Goal: Task Accomplishment & Management: Use online tool/utility

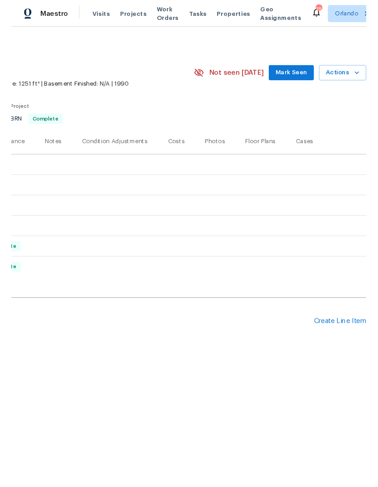
scroll to position [0, 134]
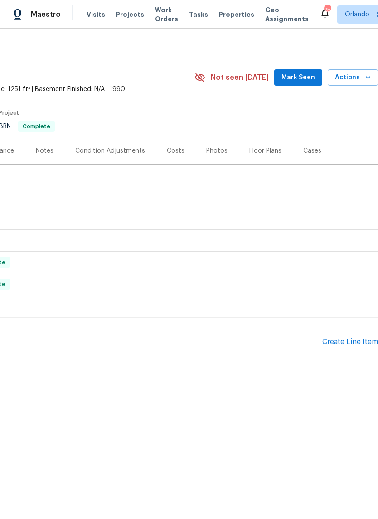
click at [357, 342] on div "Create Line Item" at bounding box center [350, 342] width 56 height 9
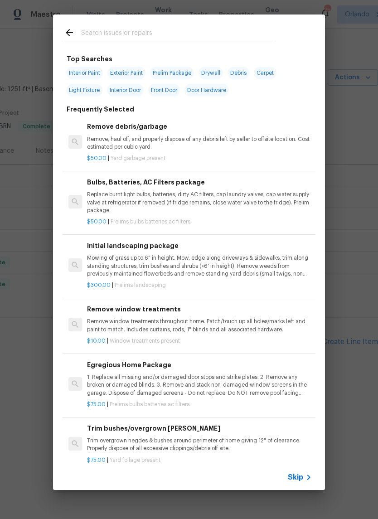
click at [188, 21] on div at bounding box center [168, 32] width 231 height 36
click at [246, 36] on input "text" at bounding box center [177, 34] width 192 height 14
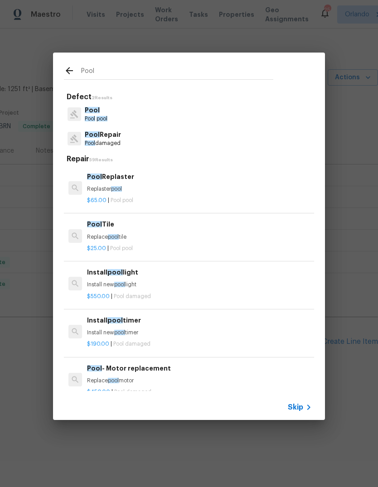
type input "Pool"
click at [32, 262] on div "Pool Defect 2 Results Pool Pool pool Pool Repair Pool damaged Repair 59 Results…" at bounding box center [189, 236] width 378 height 473
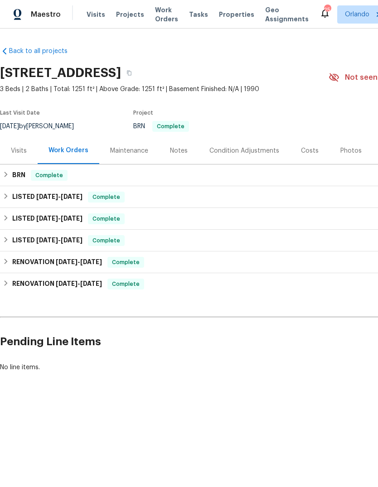
scroll to position [0, 0]
click at [72, 202] on h6 "LISTED [DATE] - [DATE]" at bounding box center [47, 197] width 70 height 11
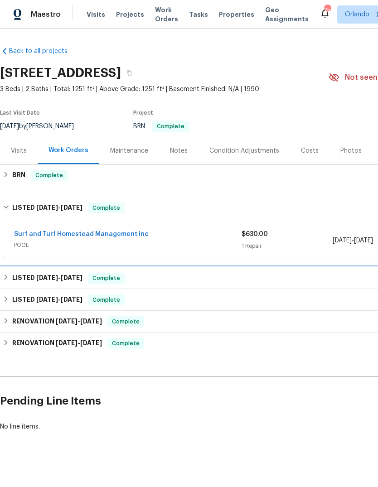
click at [27, 275] on h6 "LISTED [DATE] - [DATE]" at bounding box center [47, 278] width 70 height 11
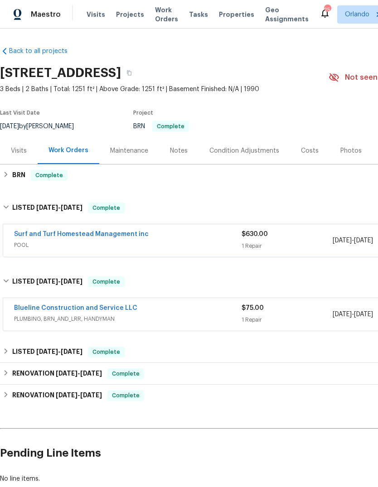
click at [41, 236] on link "Surf and Turf Homestead Management inc" at bounding box center [81, 234] width 135 height 6
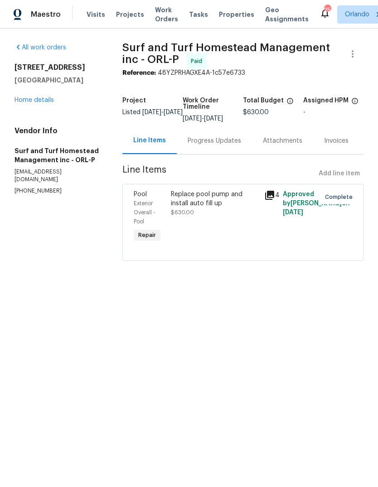
click at [30, 97] on link "Home details" at bounding box center [33, 100] width 39 height 6
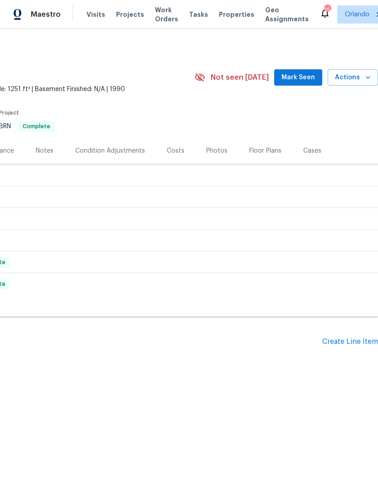
scroll to position [0, 134]
click at [349, 343] on div "Create Line Item" at bounding box center [350, 342] width 56 height 9
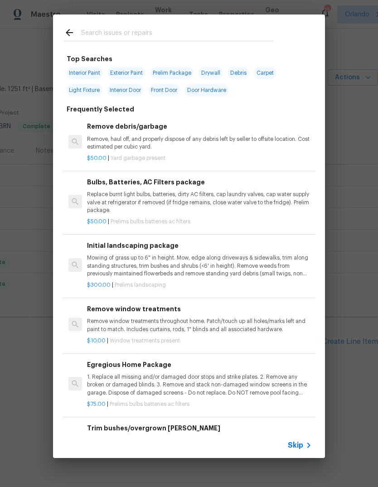
click at [181, 24] on div at bounding box center [168, 32] width 231 height 36
click at [234, 37] on input "text" at bounding box center [177, 34] width 192 height 14
type input "Pool"
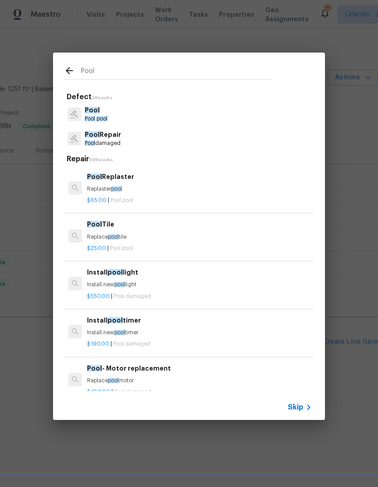
click at [178, 236] on p "Replace pool tile" at bounding box center [199, 237] width 225 height 8
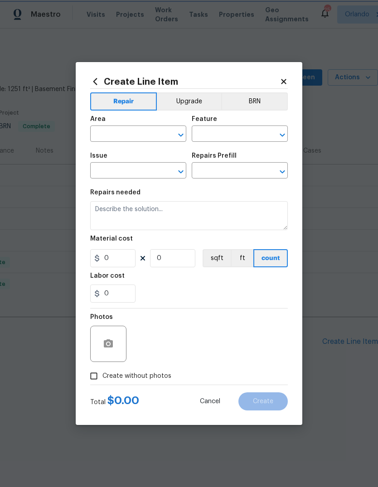
type input "Pool"
type input "Pool Tile $25.00"
type textarea "Replace pool tile"
type input "25"
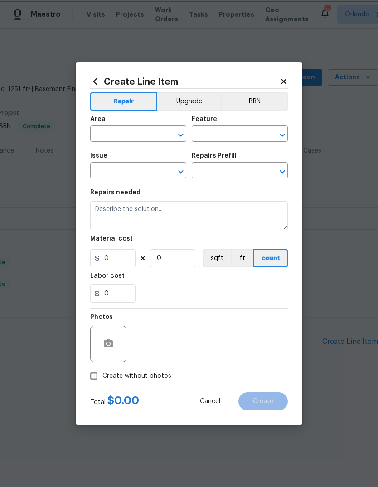
type input "1"
click at [129, 132] on input "text" at bounding box center [125, 135] width 71 height 14
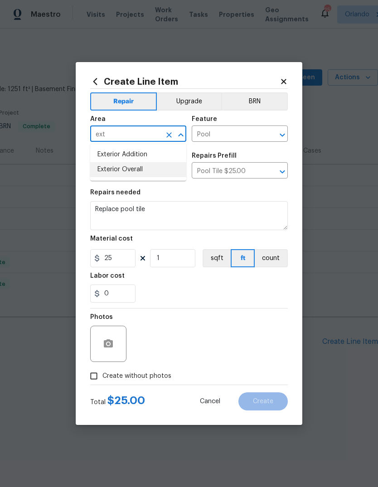
click at [152, 173] on li "Exterior Overall" at bounding box center [138, 169] width 96 height 15
type input "Exterior Overall"
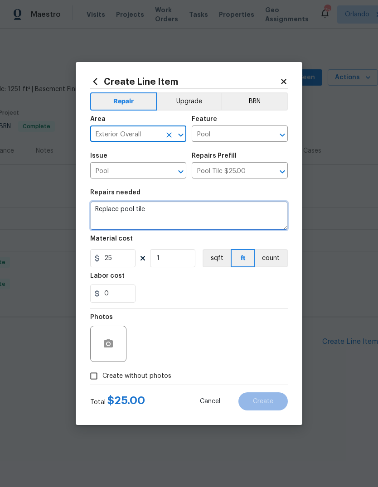
click at [105, 206] on textarea "Replace pool tile" at bounding box center [189, 215] width 198 height 29
click at [104, 206] on textarea "Replace pool tile" at bounding box center [189, 215] width 198 height 29
click at [108, 209] on textarea "Replace pool tile" at bounding box center [189, 215] width 198 height 29
click at [107, 208] on textarea "Replace pool tile" at bounding box center [189, 215] width 198 height 29
paste textarea "Katie Wright Caleb.Hurst The name is Nicholas Bruno @ (570)-702-6167"
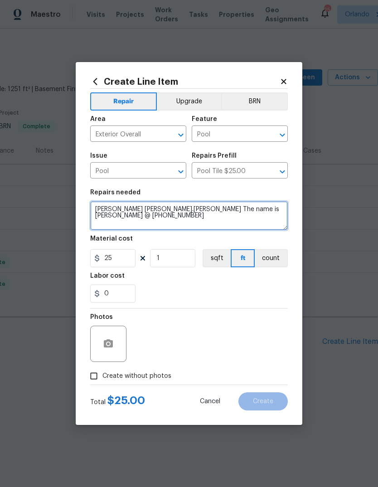
click at [167, 210] on textarea "Katie Wright Caleb.Hurst The name is Nicholas Bruno @ (570)-702-6167" at bounding box center [189, 215] width 198 height 29
click at [108, 211] on textarea "The name is Nicholas Bruno @ (570)-702-6167" at bounding box center [189, 215] width 198 height 29
click at [212, 211] on textarea "The resident’s name is Nicholas Bruno @ (570)-702-6167" at bounding box center [189, 215] width 198 height 29
click at [103, 205] on textarea "The resident’s name is Nicholas Bruno. (570)-702-6167" at bounding box center [189, 215] width 198 height 29
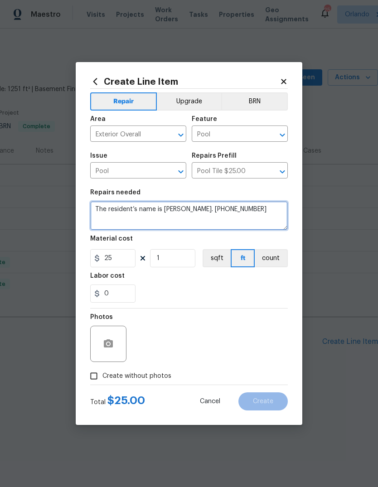
click at [127, 211] on textarea "The resident’s name is Nicholas Bruno. (570)-702-6167" at bounding box center [189, 215] width 198 height 29
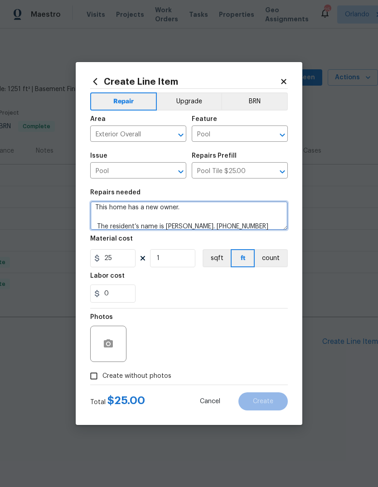
click at [126, 208] on textarea "This home has a new owner. The resident’s name is Nicholas Bruno. (570)-702-6167" at bounding box center [189, 215] width 198 height 29
click at [237, 208] on textarea "This home is sold and has a new owner. The resident’s name is Nicholas Bruno. (…" at bounding box center [189, 215] width 198 height 29
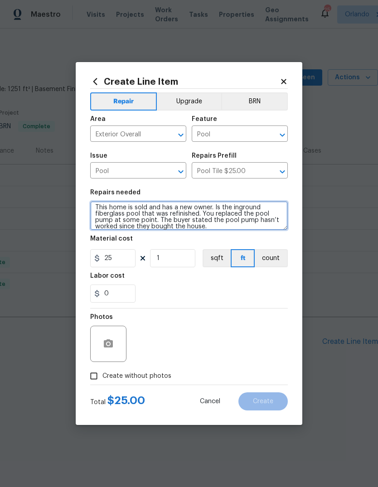
scroll to position [19, 0]
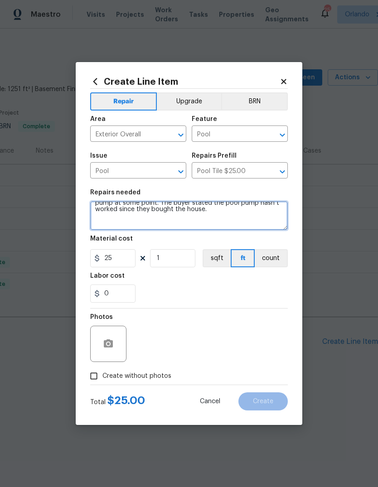
type textarea "This home is sold and has a new owner. Is the inground fiberglass pool that was…"
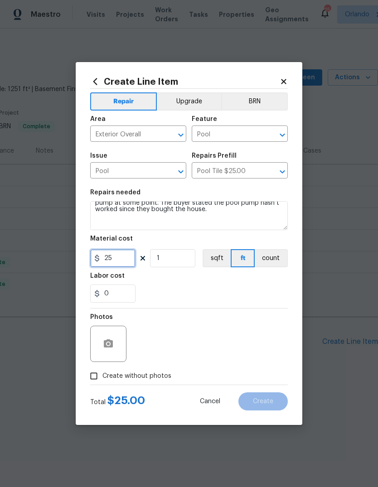
click at [112, 258] on input "25" at bounding box center [112, 258] width 45 height 18
click at [111, 258] on input "25" at bounding box center [112, 258] width 45 height 18
type input "1"
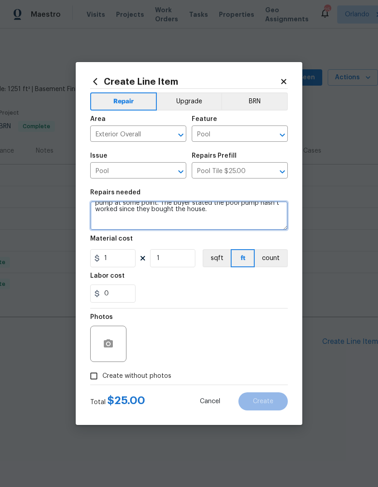
click at [256, 221] on textarea "This home is sold and has a new owner. Is the inground fiberglass pool that was…" at bounding box center [189, 215] width 198 height 29
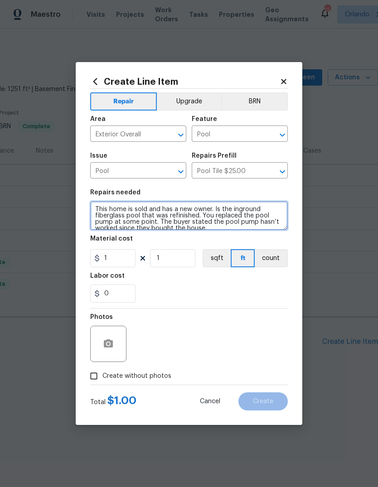
scroll to position [0, 0]
click at [218, 208] on textarea "This home is sold and has a new owner. Is the inground fiberglass pool that was…" at bounding box center [189, 215] width 198 height 29
click at [217, 208] on textarea "This home is sold and has a new owner. Is the inground fiberglass pool that was…" at bounding box center [189, 215] width 198 height 29
click at [264, 223] on textarea "This home is sold and has a new owner. It is the inground fiberglass pool that …" at bounding box center [189, 215] width 198 height 29
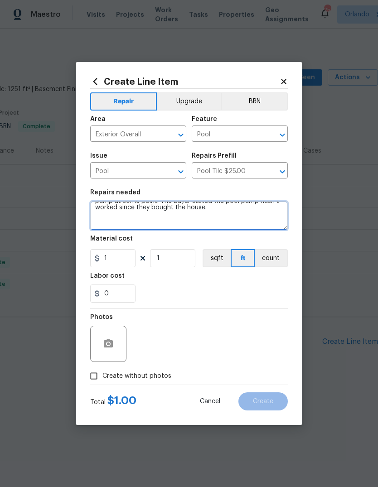
scroll to position [24, 0]
click at [230, 213] on textarea "This home is sold and has a new owner. It is the inground fiberglass pool that …" at bounding box center [189, 215] width 198 height 29
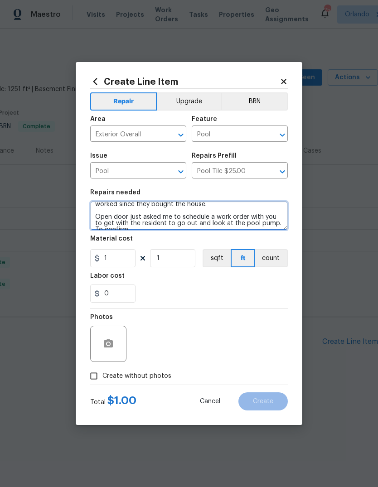
scroll to position [27, 0]
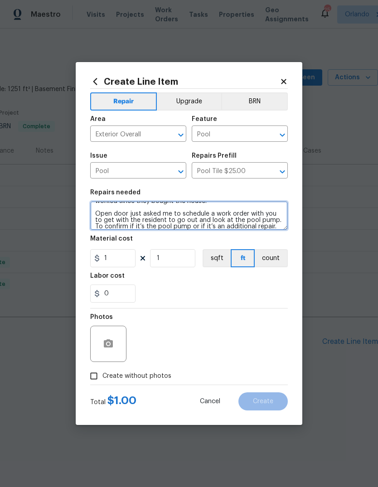
click at [113, 216] on textarea "This home is sold and has a new owner. It is the inground fiberglass pool that …" at bounding box center [189, 215] width 198 height 29
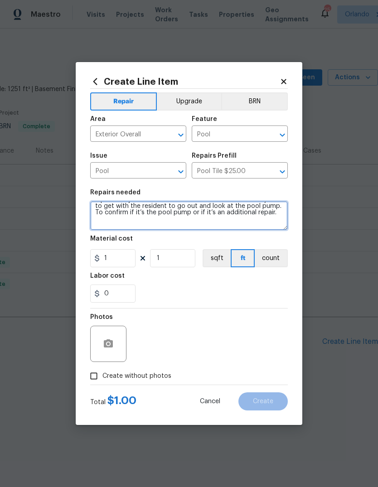
scroll to position [42, 0]
click at [182, 213] on textarea "This home is sold and has a new owner. It is the inground fiberglass pool that …" at bounding box center [189, 215] width 198 height 29
click at [139, 211] on textarea "This home is sold and has a new owner. It is the inground fiberglass pool that …" at bounding box center [189, 215] width 198 height 29
click at [172, 226] on textarea "This home is sold and has a new owner. It is the inground fiberglass pool that …" at bounding box center [189, 215] width 198 height 29
click at [147, 211] on textarea "This home is sold and has a new owner. It is the inground fiberglass pool that …" at bounding box center [189, 215] width 198 height 29
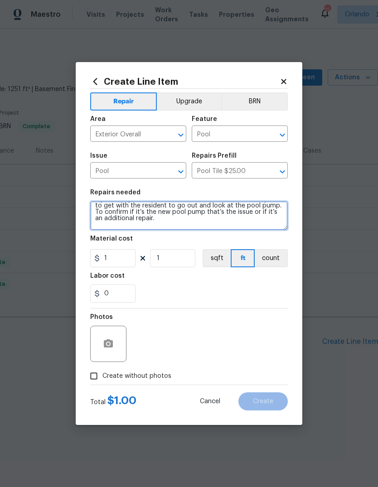
click at [242, 223] on textarea "This home is sold and has a new owner. It is the inground fiberglass pool that …" at bounding box center [189, 215] width 198 height 29
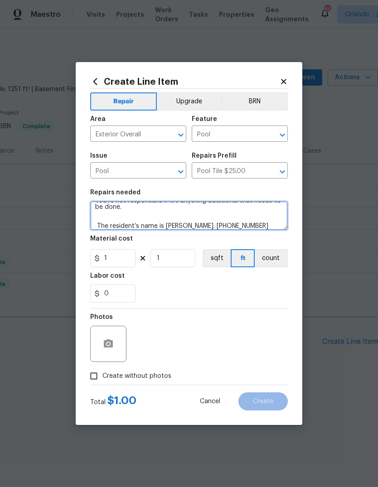
scroll to position [73, 0]
click at [153, 218] on textarea "This home is sold and has a new owner. It is the inground fiberglass pool that …" at bounding box center [189, 215] width 198 height 29
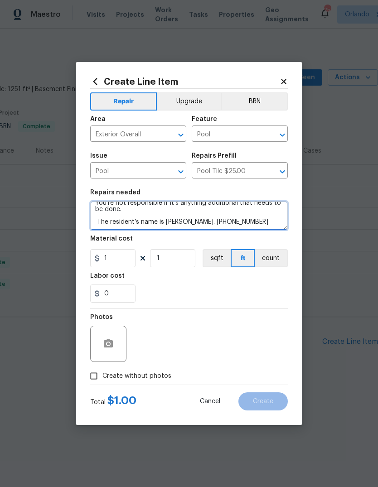
scroll to position [70, 0]
click at [274, 219] on textarea "This home is sold and has a new owner. It is the inground fiberglass pool that …" at bounding box center [189, 215] width 198 height 29
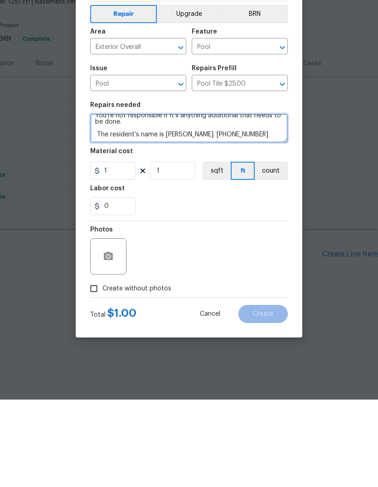
type textarea "This home is sold and has a new owner. It is the inground fiberglass pool that …"
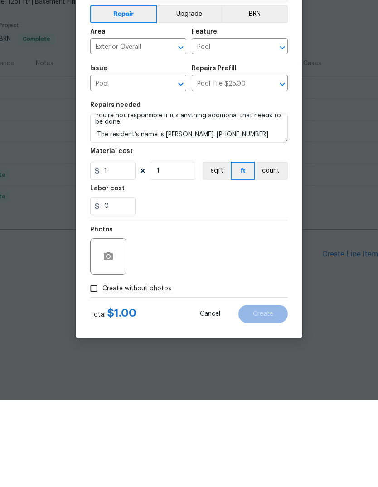
click at [93, 367] on input "Create without photos" at bounding box center [93, 375] width 17 height 17
checkbox input "true"
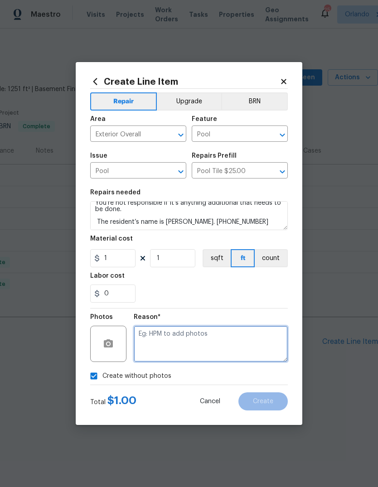
click at [251, 349] on textarea at bounding box center [211, 344] width 154 height 36
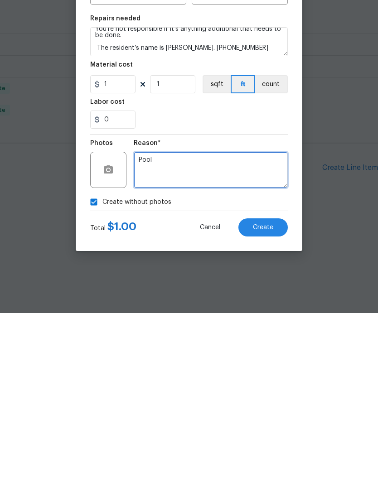
type textarea "Pool"
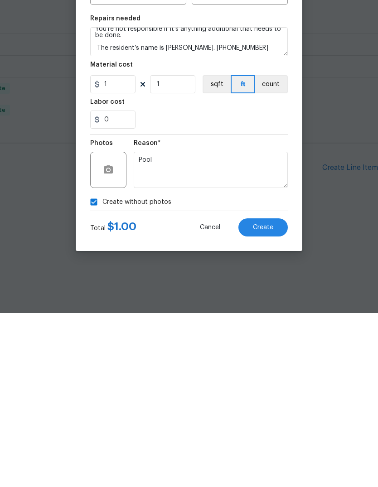
click at [270, 392] on button "Create" at bounding box center [262, 401] width 49 height 18
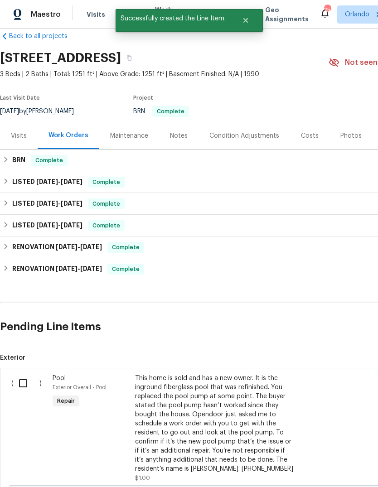
scroll to position [15, 0]
click at [24, 374] on input "checkbox" at bounding box center [27, 383] width 26 height 19
checkbox input "true"
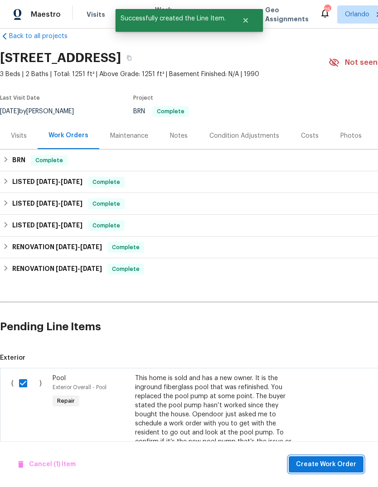
click at [340, 462] on span "Create Work Order" at bounding box center [326, 464] width 60 height 11
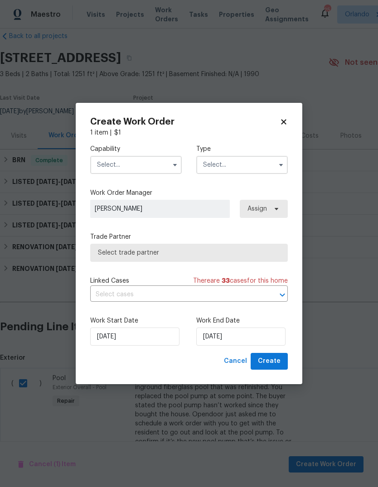
click at [157, 159] on input "text" at bounding box center [136, 165] width 92 height 18
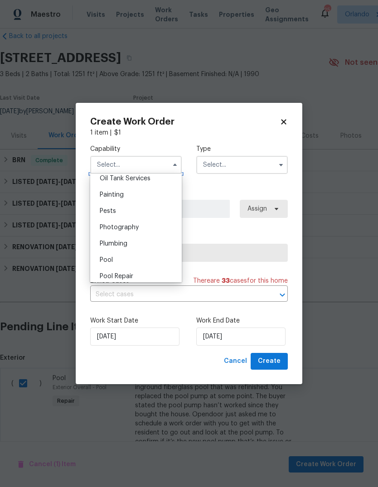
scroll to position [772, 0]
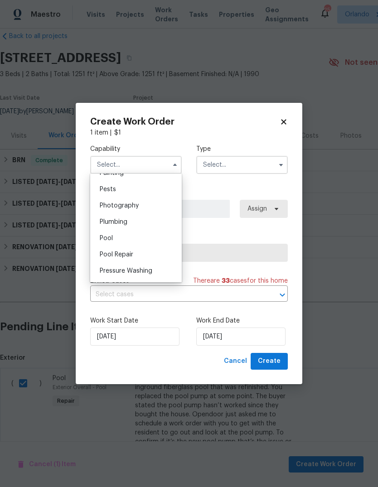
click at [137, 236] on div "Pool" at bounding box center [135, 238] width 87 height 16
type input "Pool"
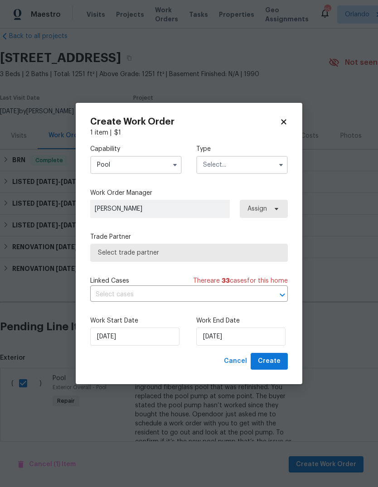
click at [273, 165] on input "text" at bounding box center [242, 165] width 92 height 18
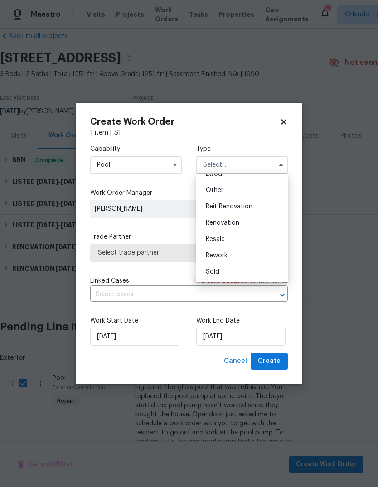
scroll to position [108, 0]
click at [232, 269] on div "Sold" at bounding box center [241, 272] width 87 height 16
type input "Sold"
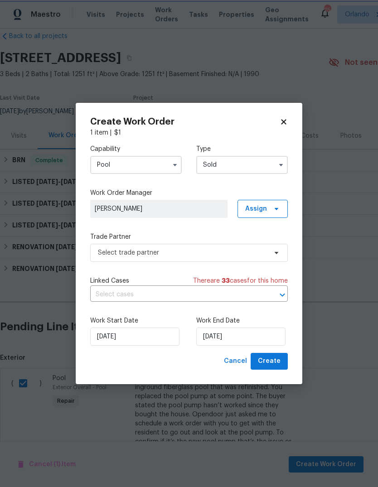
scroll to position [0, 0]
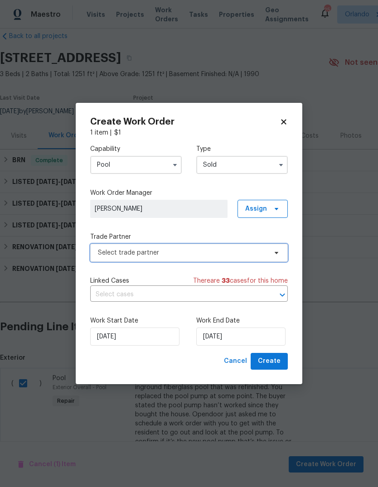
click at [115, 255] on span "Select trade partner" at bounding box center [182, 252] width 169 height 9
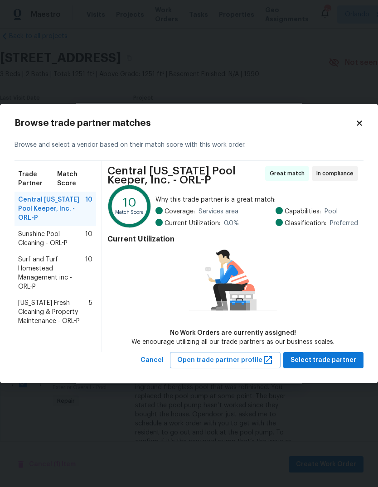
click at [29, 258] on span "Surf and Turf Homestead Management inc - ORL-P" at bounding box center [51, 273] width 67 height 36
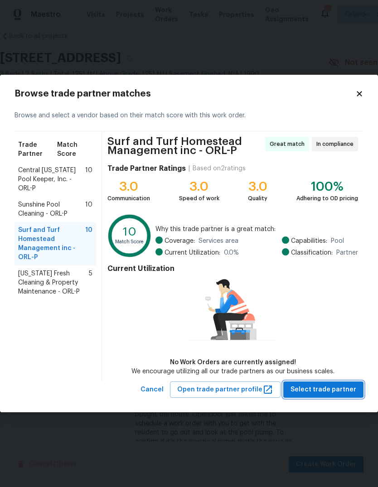
click at [336, 386] on span "Select trade partner" at bounding box center [323, 389] width 66 height 11
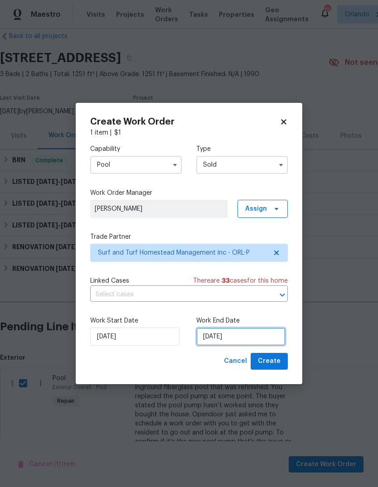
click at [266, 339] on input "[DATE]" at bounding box center [240, 337] width 89 height 18
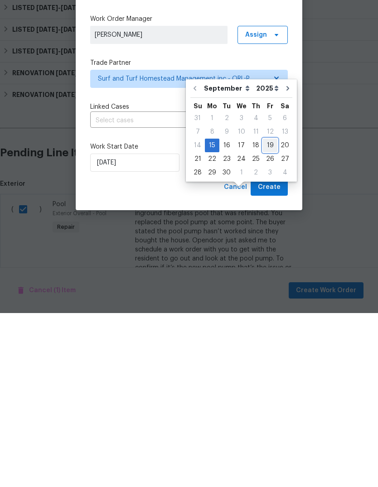
click at [263, 313] on div "19" at bounding box center [270, 319] width 14 height 13
type input "9/19/2025"
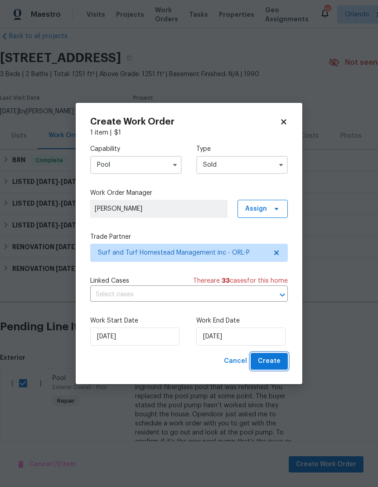
click at [272, 361] on span "Create" at bounding box center [269, 361] width 23 height 11
checkbox input "false"
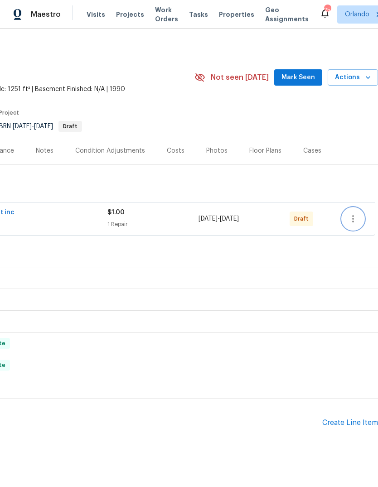
click at [357, 218] on icon "button" at bounding box center [353, 218] width 11 height 11
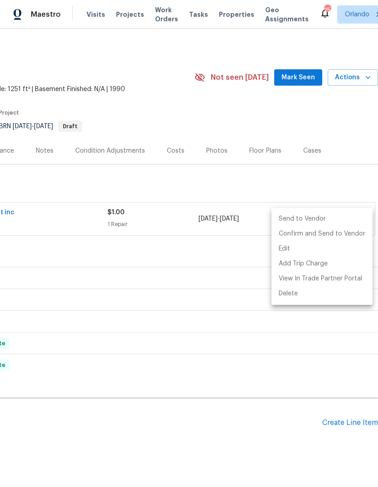
click at [338, 220] on li "Send to Vendor" at bounding box center [321, 219] width 101 height 15
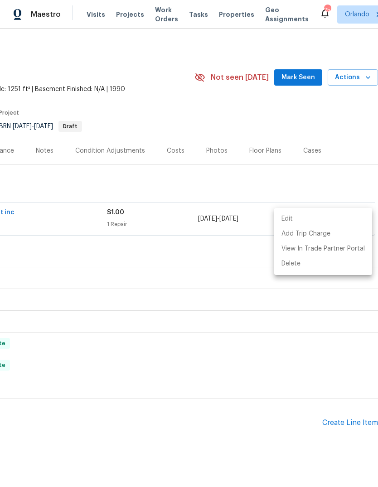
click at [280, 424] on div at bounding box center [189, 243] width 378 height 487
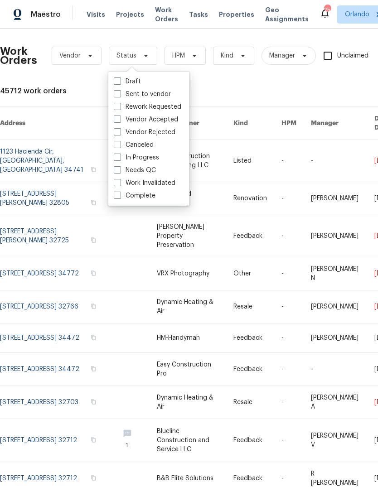
click at [120, 170] on span at bounding box center [117, 169] width 7 height 7
click at [120, 170] on input "Needs QC" at bounding box center [117, 169] width 6 height 6
checkbox input "true"
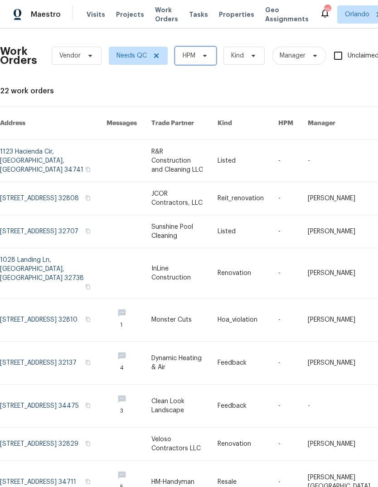
click at [206, 49] on span "HPM" at bounding box center [195, 56] width 41 height 18
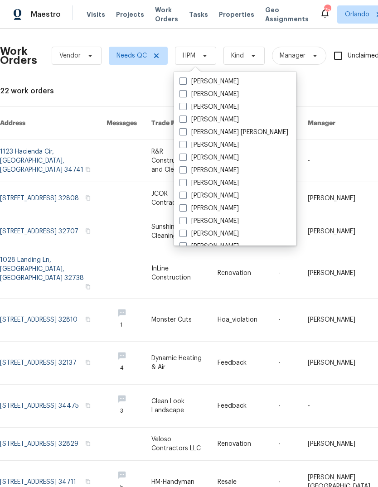
click at [188, 97] on label "[PERSON_NAME]" at bounding box center [208, 94] width 59 height 9
click at [185, 96] on input "[PERSON_NAME]" at bounding box center [182, 93] width 6 height 6
checkbox input "true"
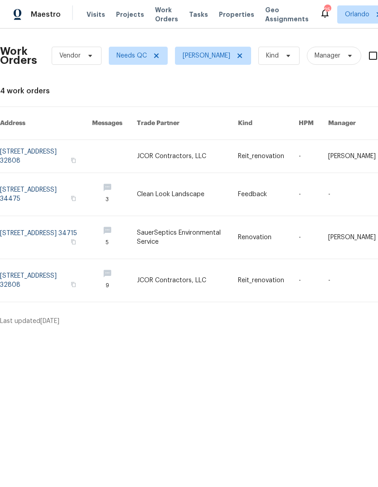
click at [78, 333] on html "Maestro Visits Projects Work Orders Tasks Properties Geo Assignments 25 Orlando…" at bounding box center [189, 166] width 378 height 333
